Goal: Task Accomplishment & Management: Complete application form

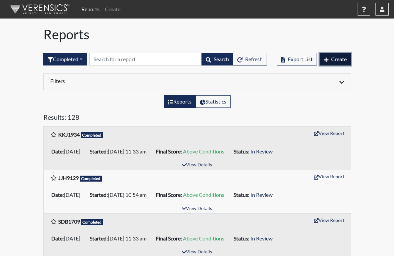
click at [347, 59] on span "Create" at bounding box center [340, 59] width 16 height 6
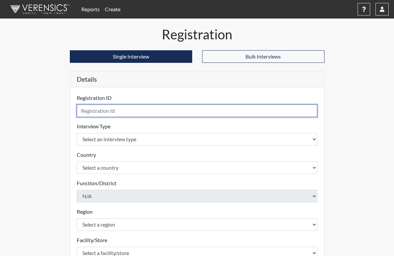
click at [83, 112] on input "text" at bounding box center [197, 111] width 241 height 13
type input "FK7569"
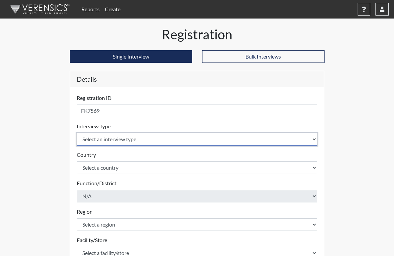
click at [77, 141] on body "Reports Create Help Center × Verensics Best Practices How to successfully use t…" at bounding box center [197, 128] width 394 height 256
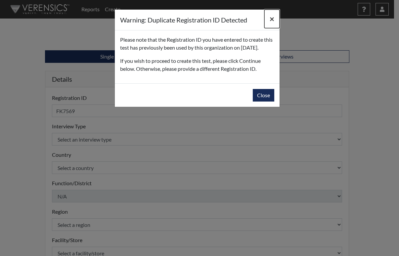
click at [270, 19] on span "×" at bounding box center [272, 19] width 5 height 10
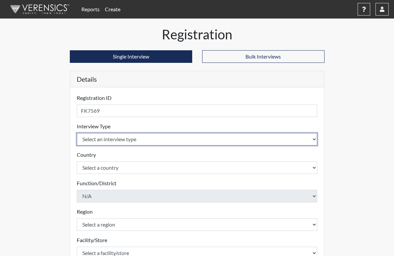
click at [78, 142] on select "Select an interview type Corrections Pre-Employment" at bounding box center [197, 139] width 241 height 13
select select "ff733e93-e1bf-11ea-9c9f-0eff0cf7eb8f"
click at [77, 133] on select "Select an interview type Corrections Pre-Employment" at bounding box center [197, 139] width 241 height 13
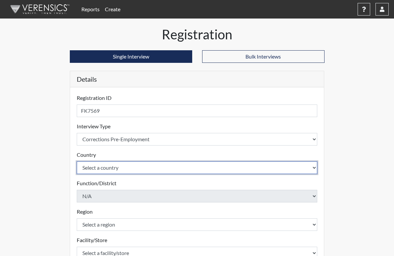
click at [93, 169] on select "Select a country [GEOGRAPHIC_DATA] [GEOGRAPHIC_DATA]" at bounding box center [197, 168] width 241 height 13
select select "united-states-of-[GEOGRAPHIC_DATA]"
click at [77, 162] on select "Select a country [GEOGRAPHIC_DATA] [GEOGRAPHIC_DATA]" at bounding box center [197, 168] width 241 height 13
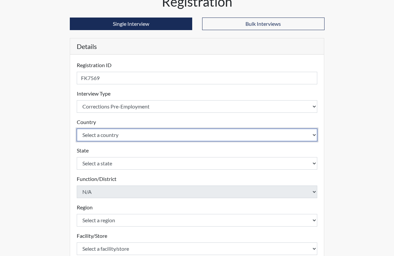
scroll to position [66, 0]
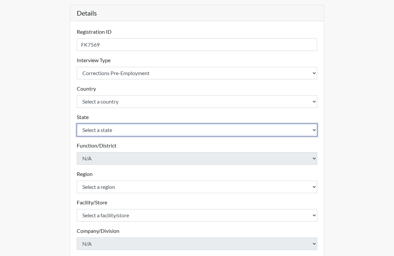
click at [98, 131] on select "Select a state [US_STATE] [US_STATE] [US_STATE] [US_STATE] [US_STATE] [US_STATE…" at bounding box center [197, 130] width 241 height 13
click at [318, 129] on select "Select a state [US_STATE] [US_STATE] [US_STATE] [US_STATE] [US_STATE] [US_STATE…" at bounding box center [197, 130] width 241 height 13
click at [318, 130] on select "Select a state [US_STATE] [US_STATE] [US_STATE] [US_STATE] [US_STATE] [US_STATE…" at bounding box center [197, 130] width 241 height 13
select select "GA"
click at [77, 124] on select "Select a state [US_STATE] [US_STATE] [US_STATE] [US_STATE] [US_STATE] [US_STATE…" at bounding box center [197, 130] width 241 height 13
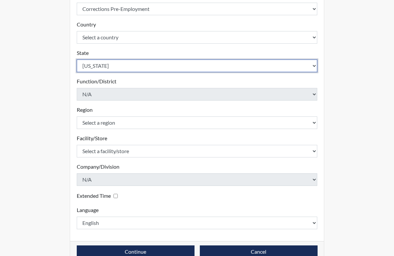
scroll to position [132, 0]
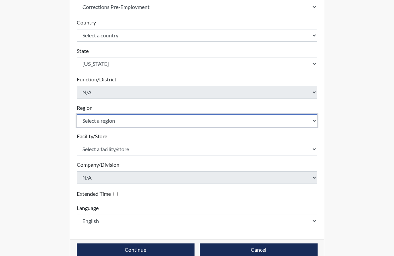
click at [115, 120] on select "Select a region [GEOGRAPHIC_DATA]" at bounding box center [197, 121] width 241 height 13
select select "8bdab1f8-09d2-48bf-ae6d-f2dae3084107"
click at [77, 115] on select "Select a region [GEOGRAPHIC_DATA]" at bounding box center [197, 121] width 241 height 13
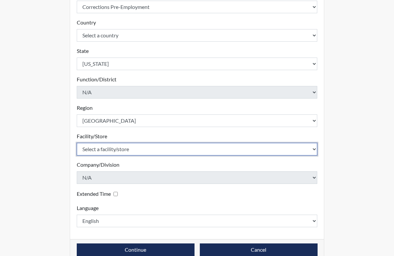
click at [91, 148] on select "Select a facility/store [US_STATE][GEOGRAPHIC_DATA]" at bounding box center [197, 149] width 241 height 13
select select "fe407943-bc9d-4ba8-82b2-0fc87c71e18f"
click at [77, 143] on select "Select a facility/store [US_STATE][GEOGRAPHIC_DATA]" at bounding box center [197, 149] width 241 height 13
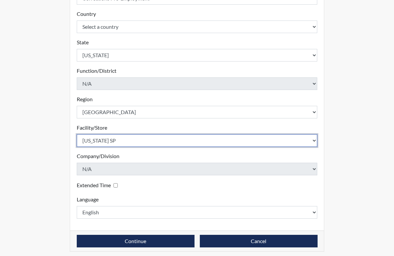
scroll to position [145, 0]
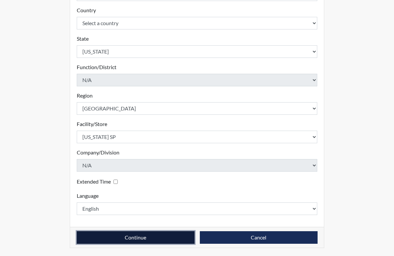
click at [120, 239] on button "Continue" at bounding box center [136, 238] width 118 height 13
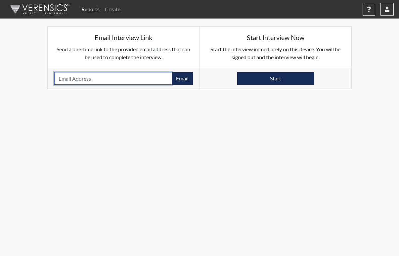
click at [64, 78] on input "email" at bounding box center [113, 78] width 118 height 13
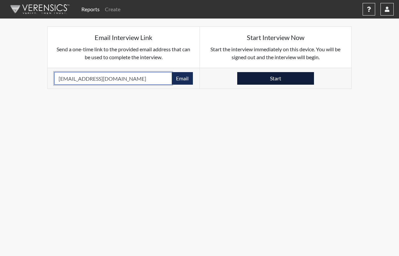
type input "[EMAIL_ADDRESS][DOMAIN_NAME]"
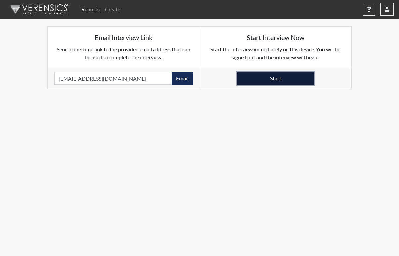
click at [268, 77] on button "Start" at bounding box center [275, 78] width 77 height 13
